Goal: Task Accomplishment & Management: Complete application form

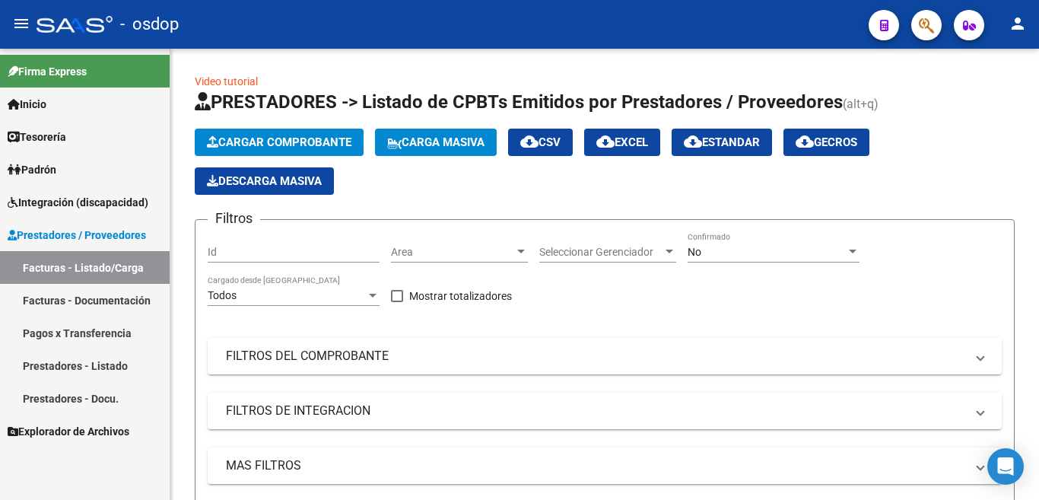
click at [247, 137] on span "Cargar Comprobante" at bounding box center [279, 142] width 144 height 14
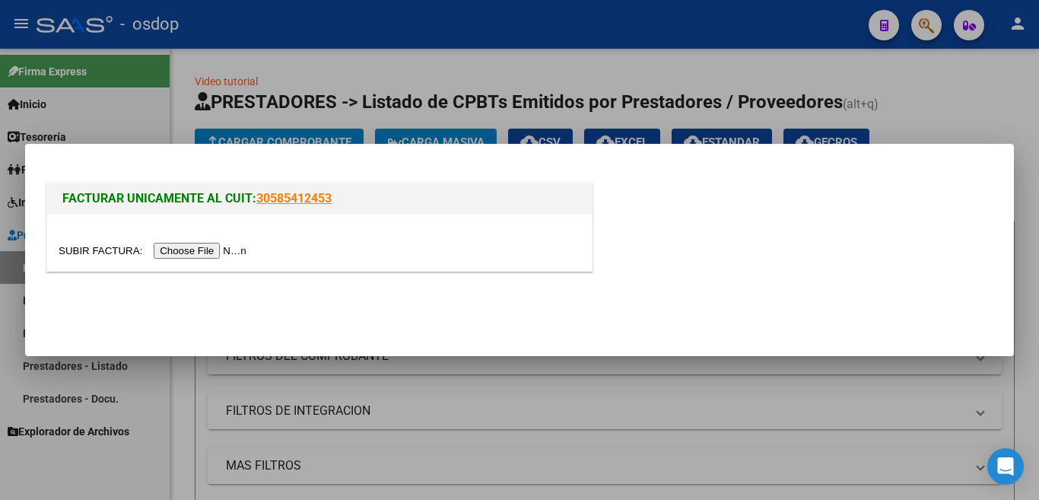
click at [226, 249] on input "file" at bounding box center [155, 251] width 192 height 16
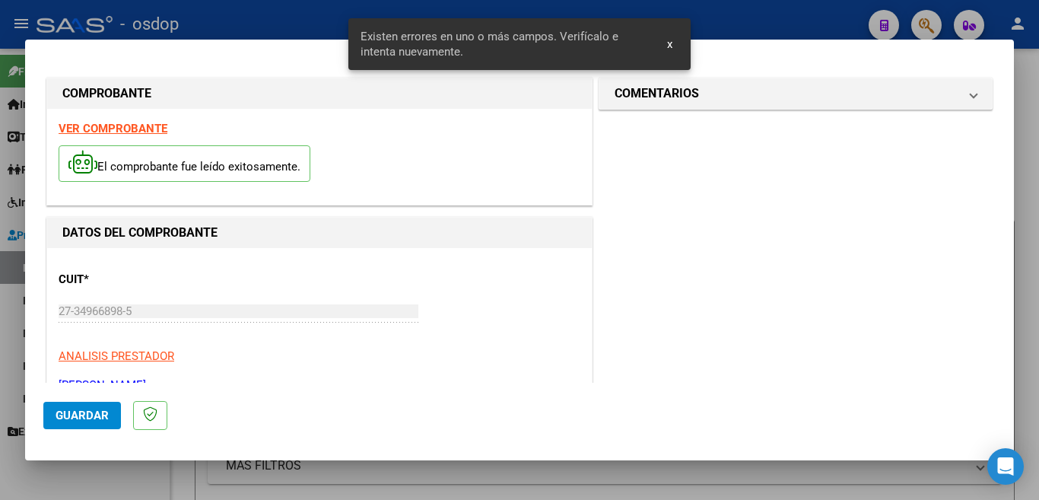
scroll to position [367, 0]
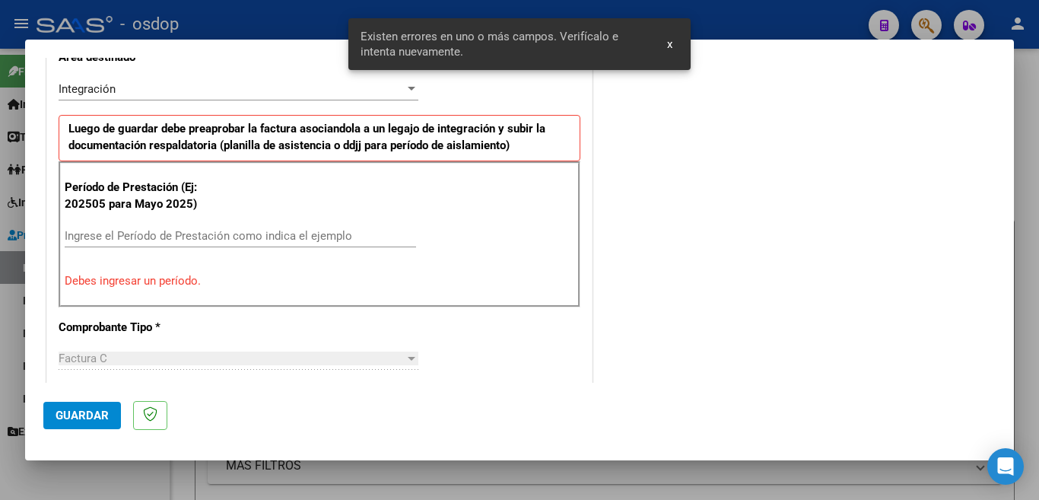
click at [243, 229] on input "Ingrese el Período de Prestación como indica el ejemplo" at bounding box center [240, 236] width 351 height 14
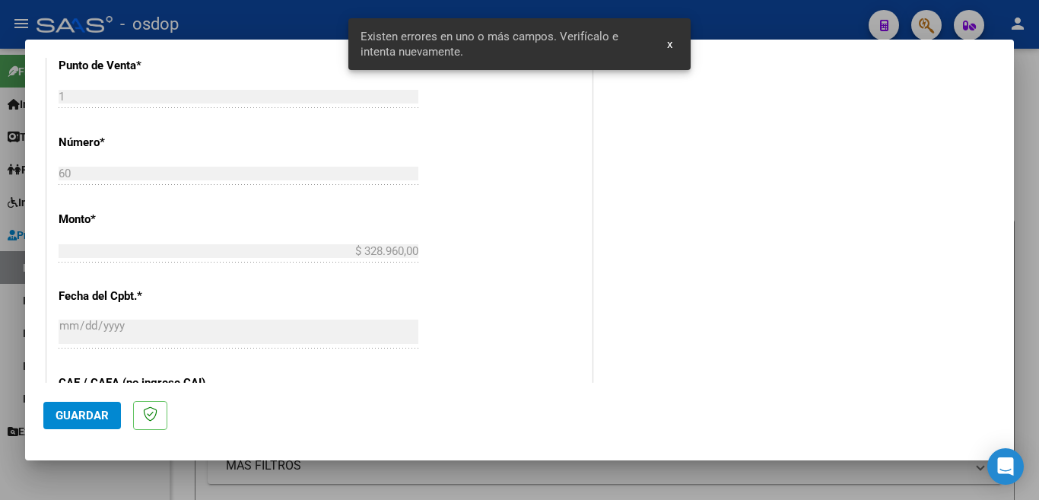
scroll to position [671, 0]
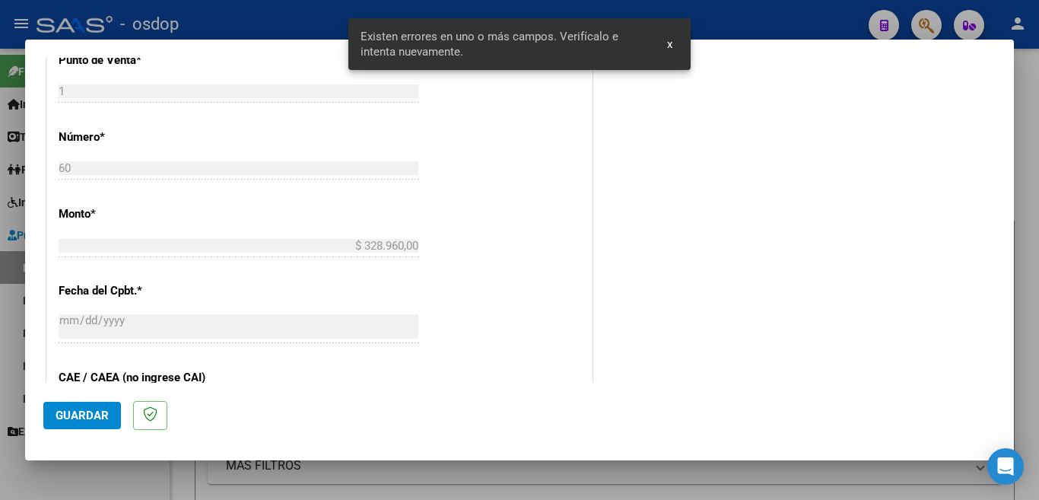
type input "202508"
click at [99, 406] on button "Guardar" at bounding box center [82, 415] width 78 height 27
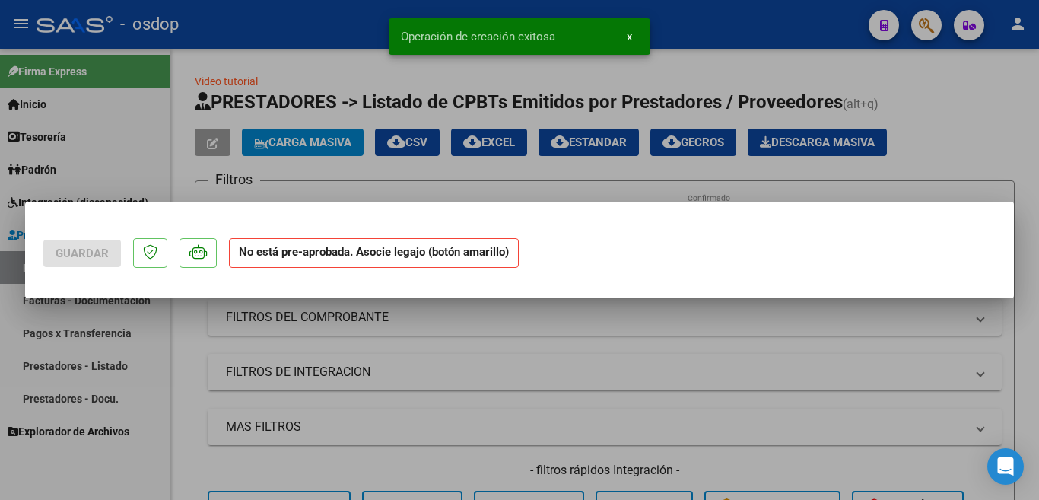
scroll to position [0, 0]
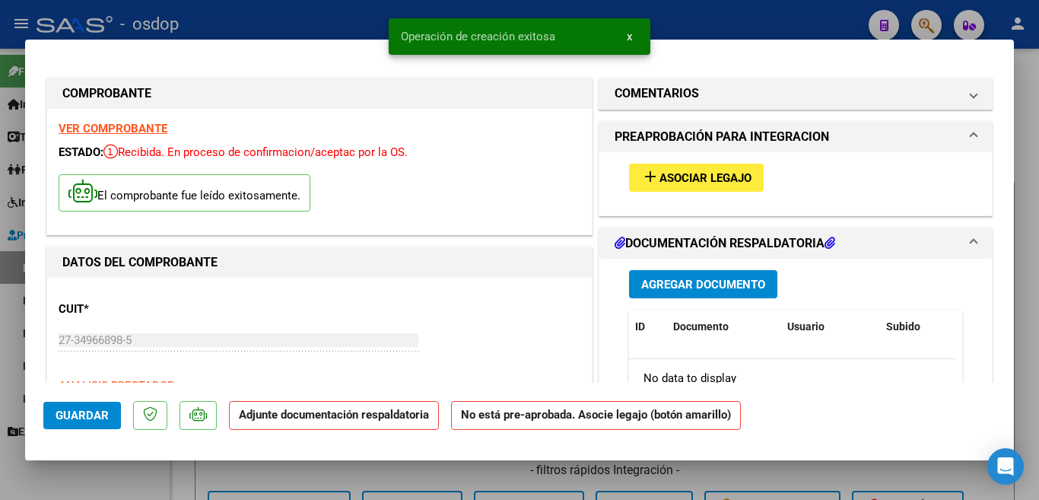
click at [643, 182] on mat-icon "add" at bounding box center [650, 176] width 18 height 18
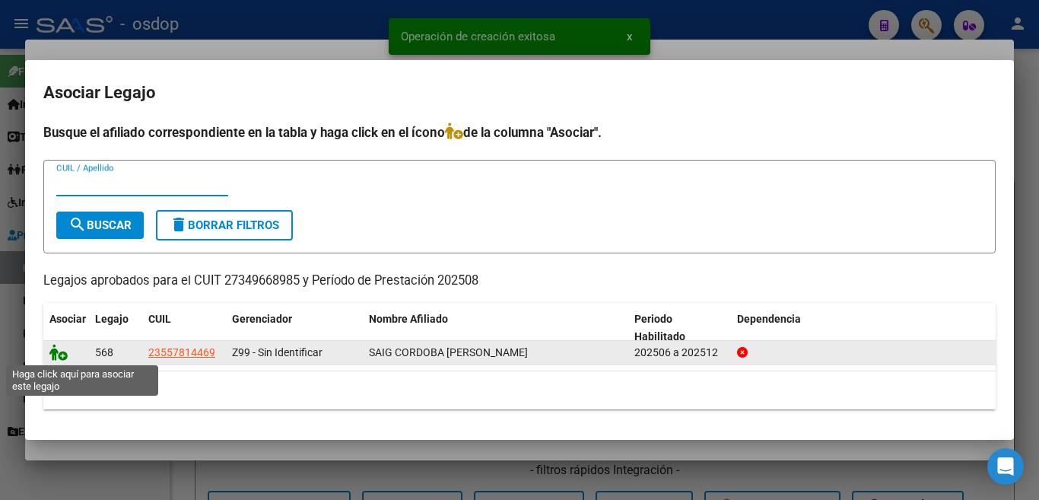
click at [56, 359] on icon at bounding box center [58, 352] width 18 height 17
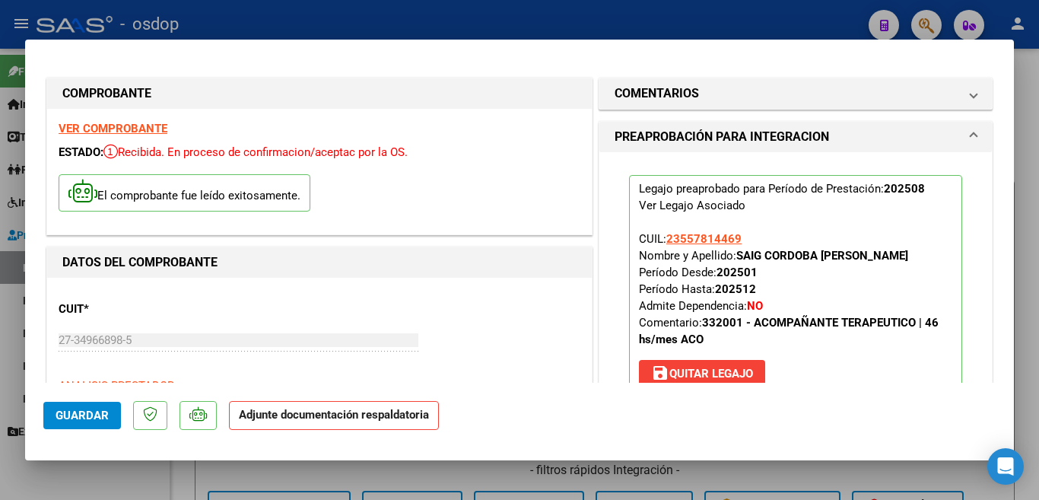
scroll to position [152, 0]
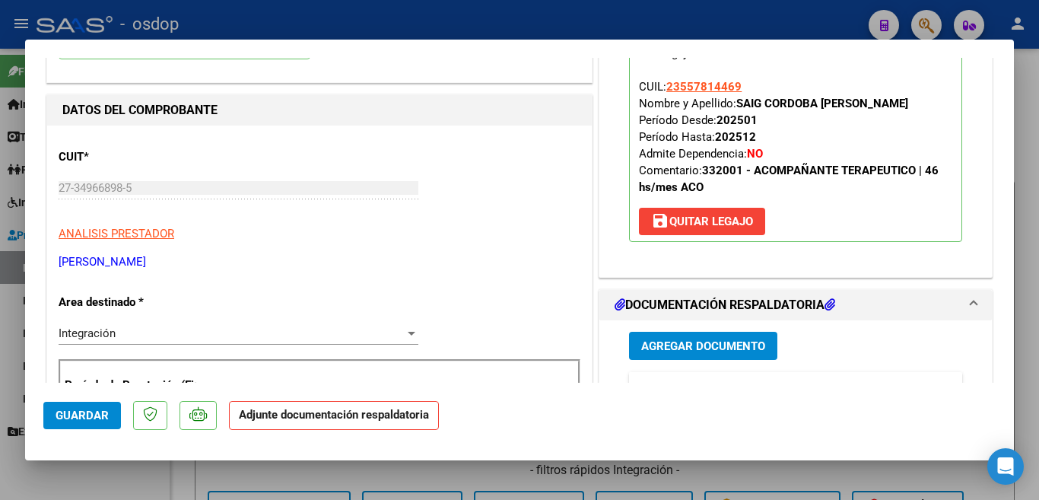
click at [702, 348] on span "Agregar Documento" at bounding box center [703, 346] width 124 height 14
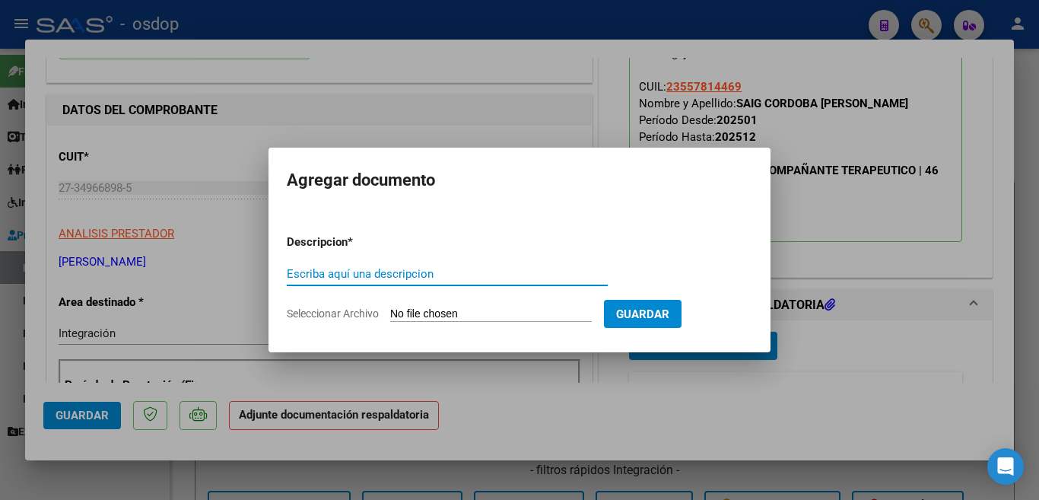
click at [443, 275] on input "Escriba aquí una descripcion" at bounding box center [447, 274] width 321 height 14
type input "s"
type input "planilla"
click at [503, 319] on input "Seleccionar Archivo" at bounding box center [491, 314] width 202 height 14
type input "C:\fakepath\Planilla_agosto25_Saig.pdf"
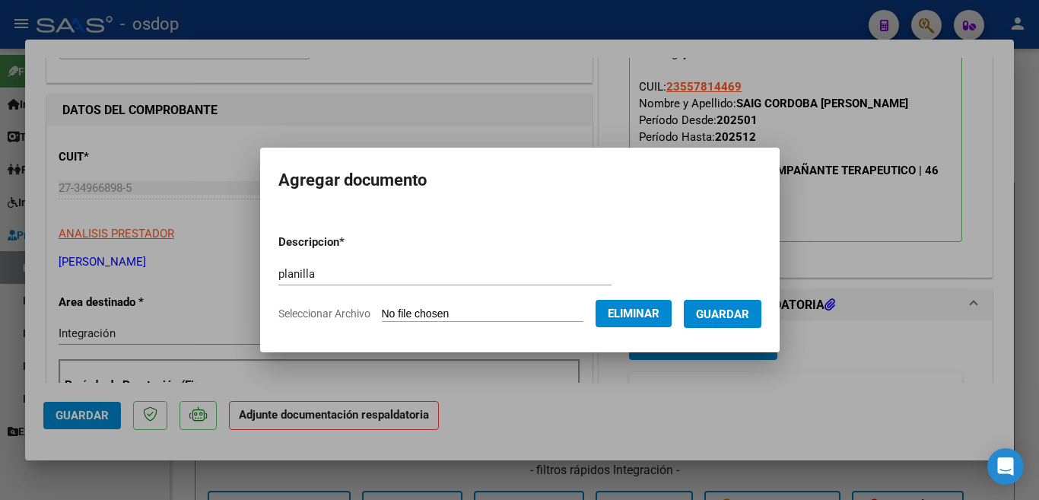
click at [735, 315] on span "Guardar" at bounding box center [722, 314] width 53 height 14
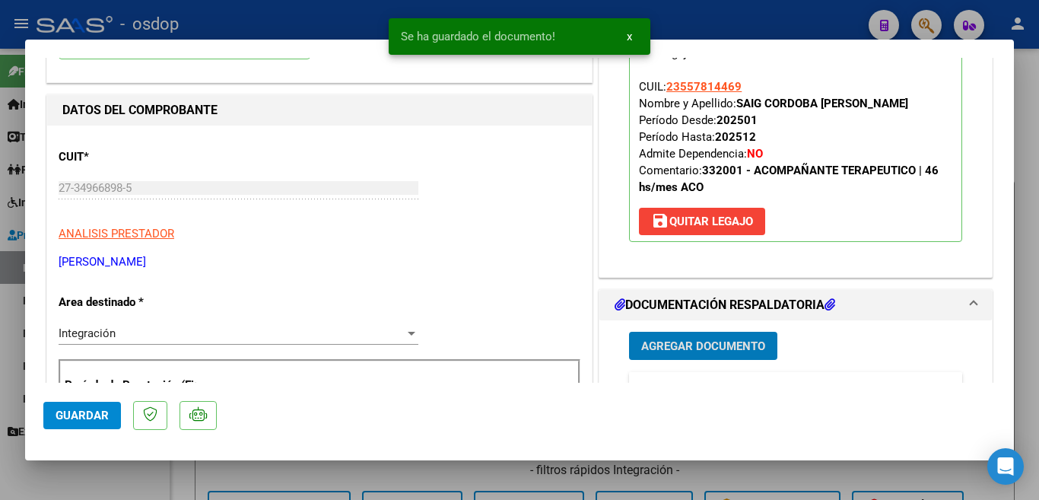
click at [74, 411] on span "Guardar" at bounding box center [82, 415] width 53 height 14
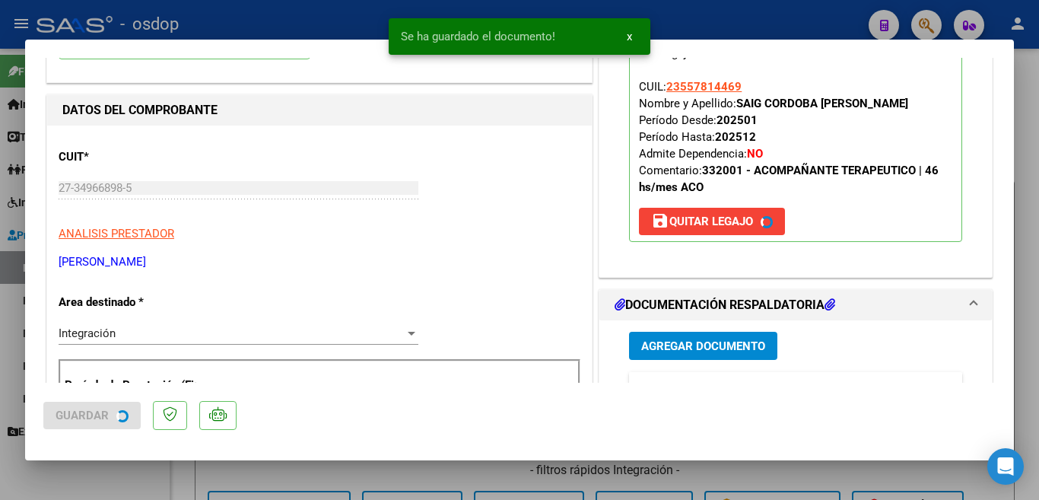
click at [0, 332] on div at bounding box center [519, 250] width 1039 height 500
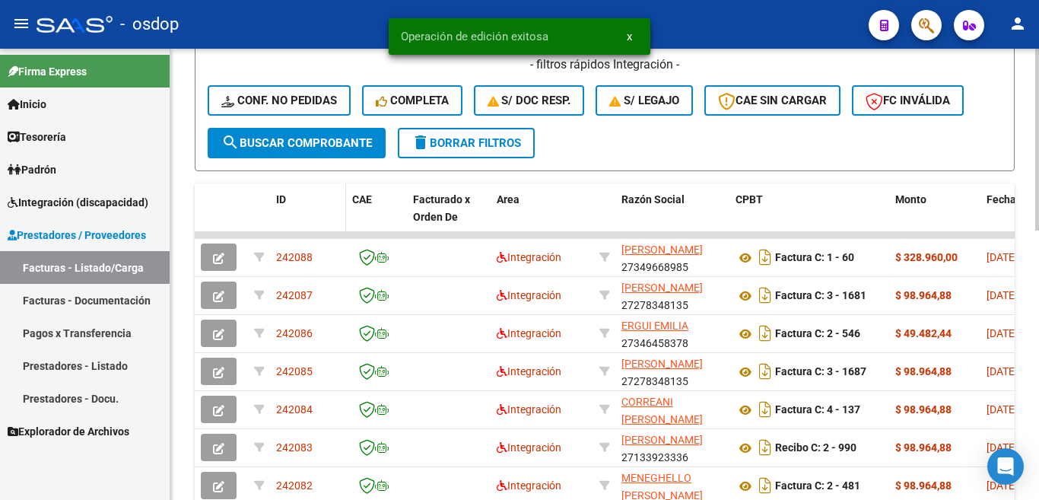
scroll to position [495, 0]
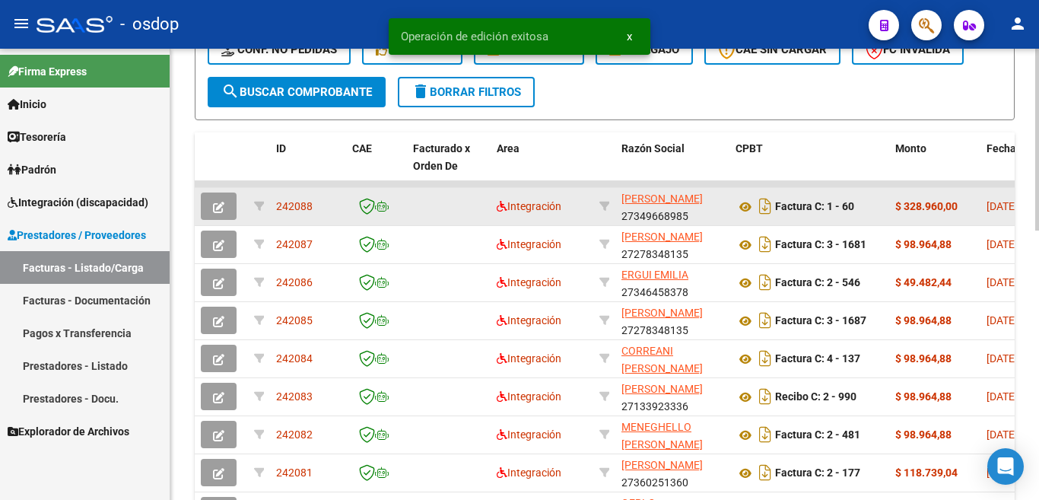
click at [290, 214] on div "242088" at bounding box center [308, 206] width 64 height 17
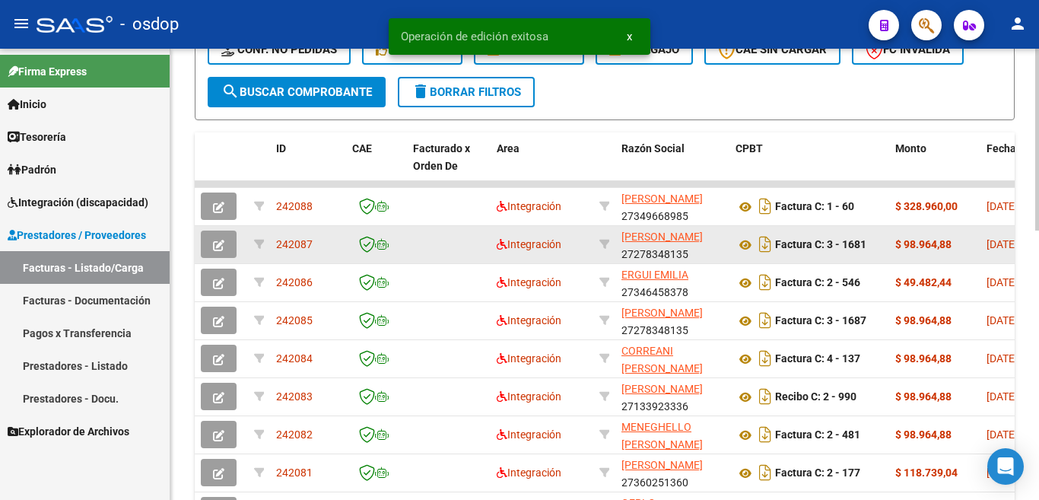
copy span "242088"
